Goal: Information Seeking & Learning: Understand process/instructions

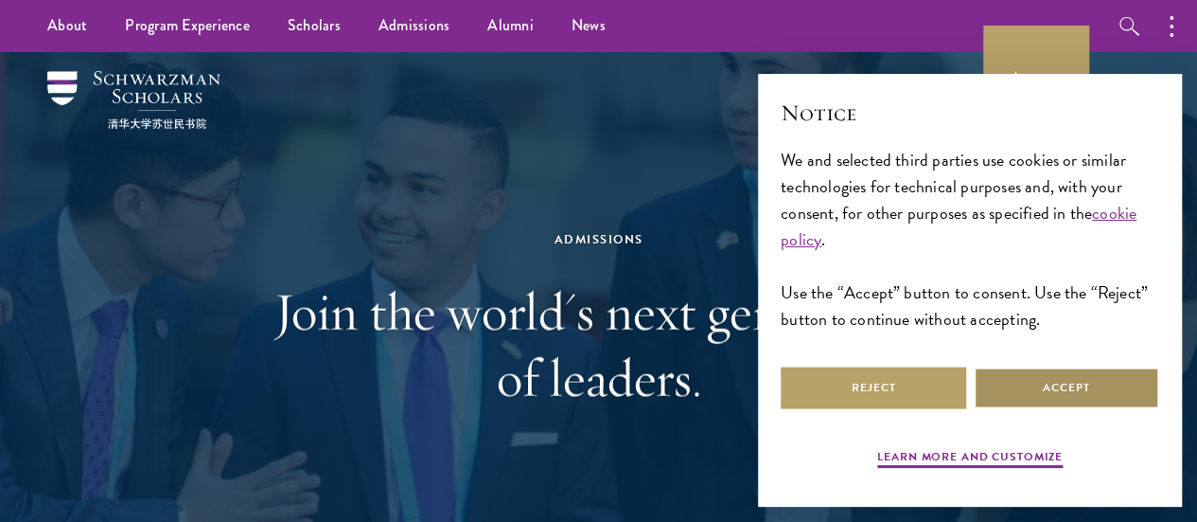
click at [1067, 394] on button "Accept" at bounding box center [1067, 387] width 186 height 43
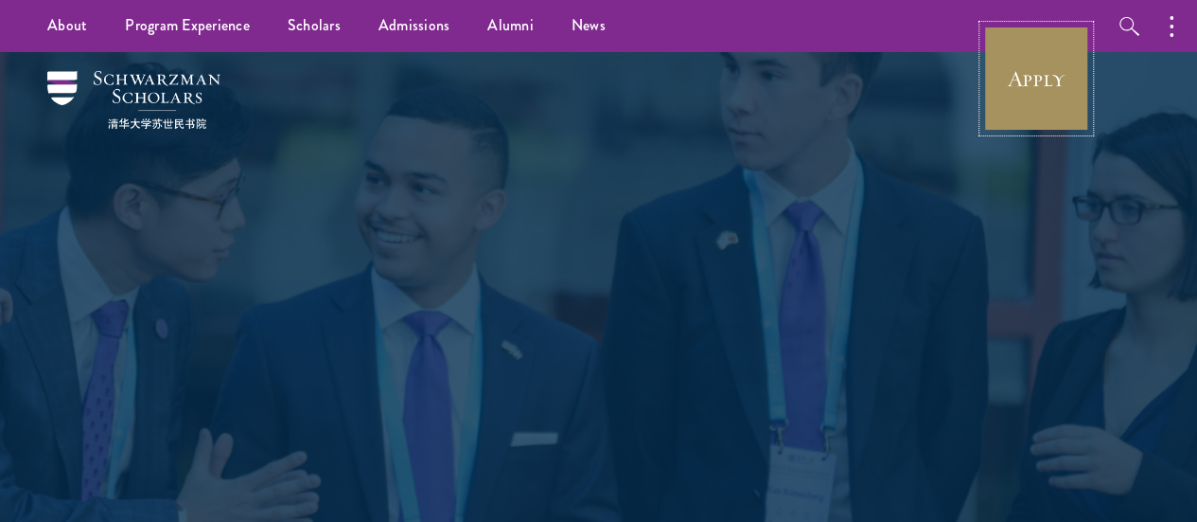
click at [1028, 123] on link "Apply" at bounding box center [1036, 79] width 106 height 106
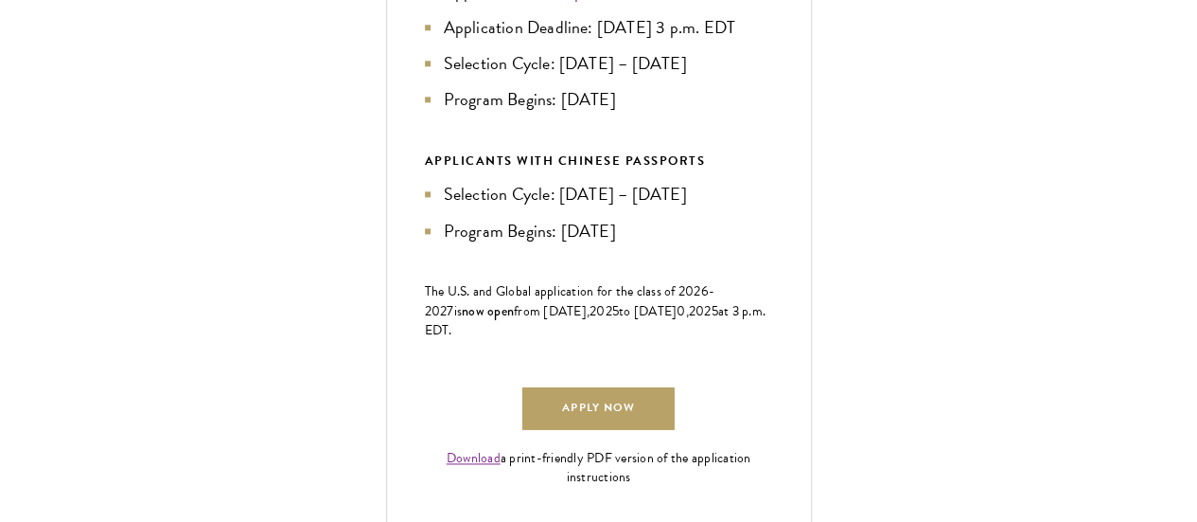
scroll to position [1135, 0]
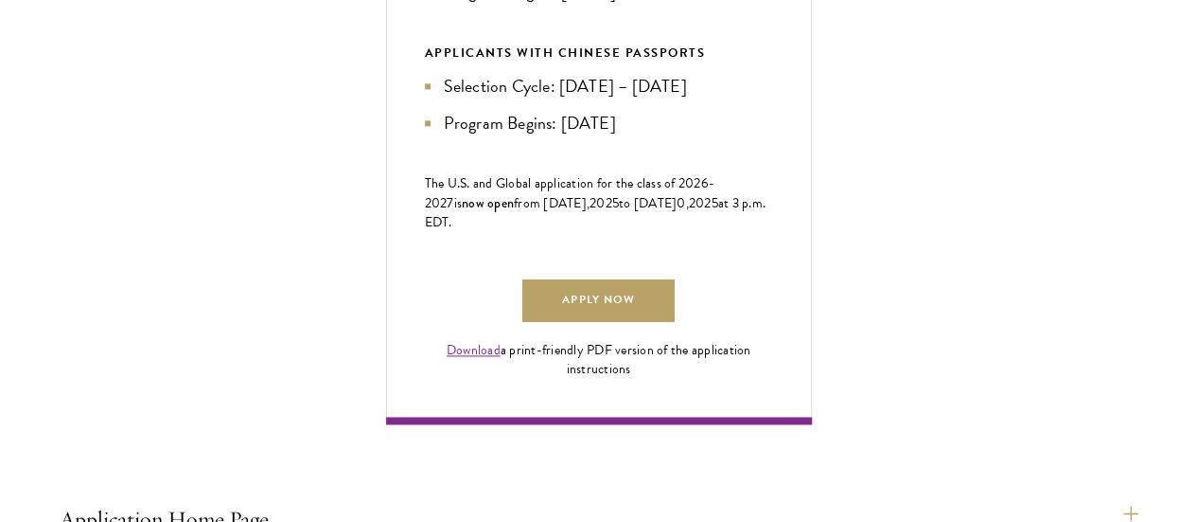
scroll to position [1230, 0]
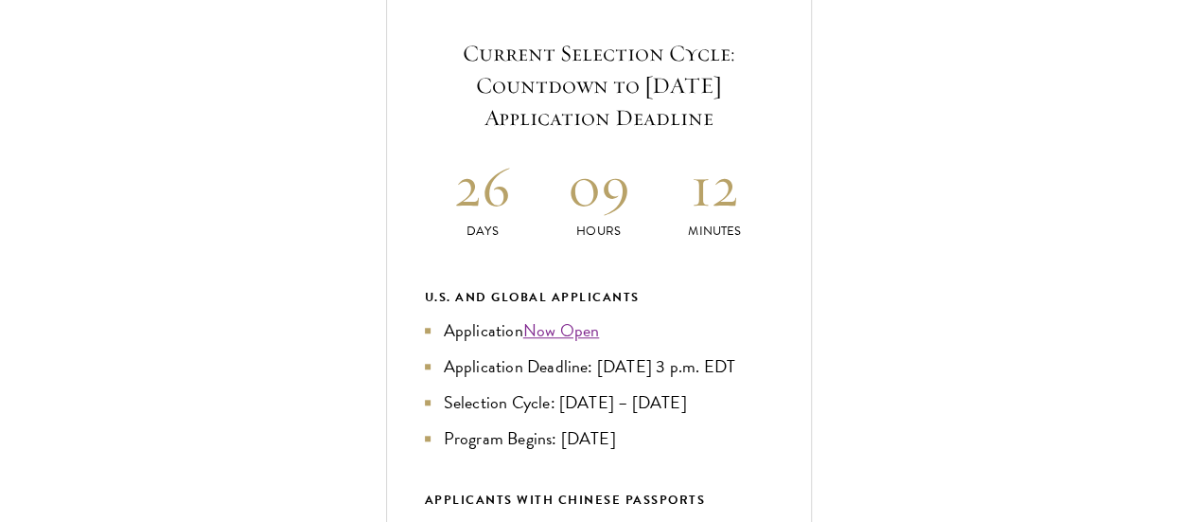
scroll to position [756, 0]
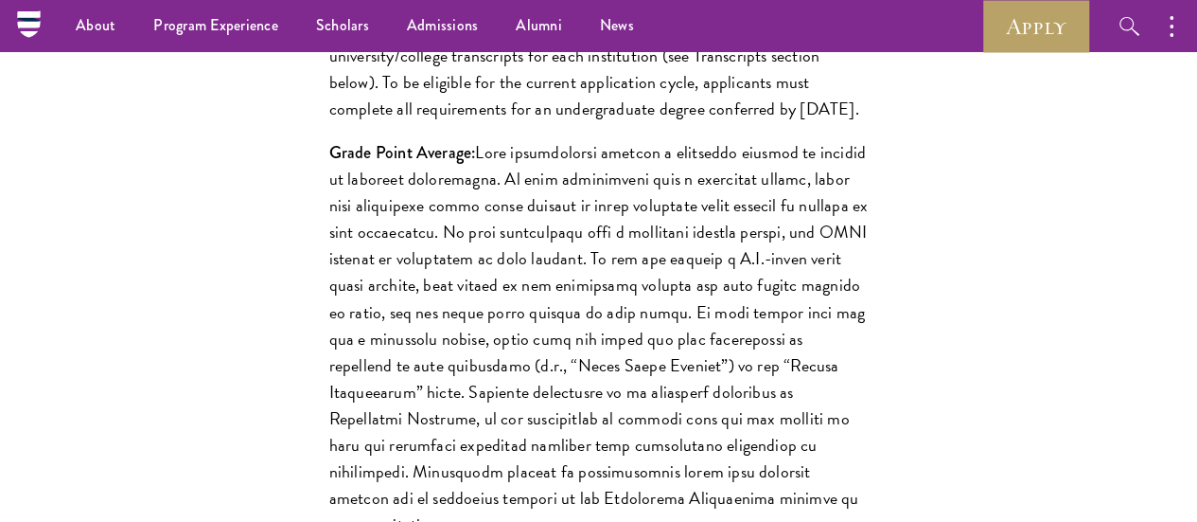
scroll to position [1987, 0]
